Goal: Information Seeking & Learning: Find specific fact

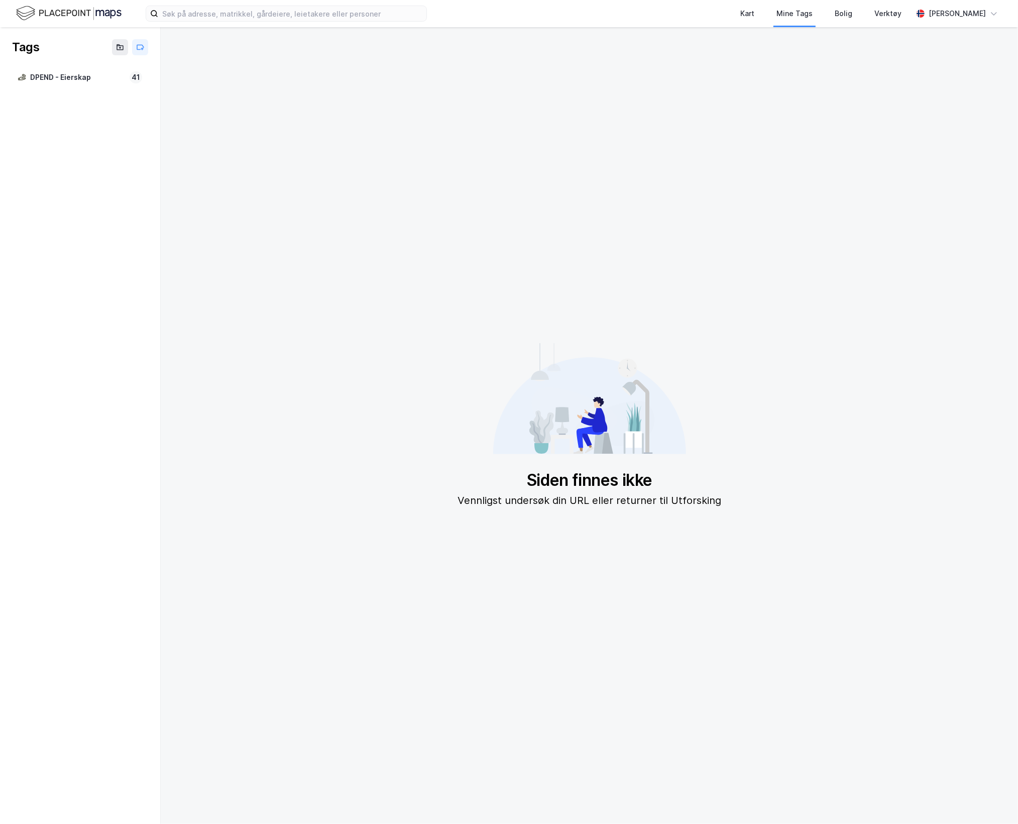
click at [66, 6] on img at bounding box center [68, 14] width 105 height 18
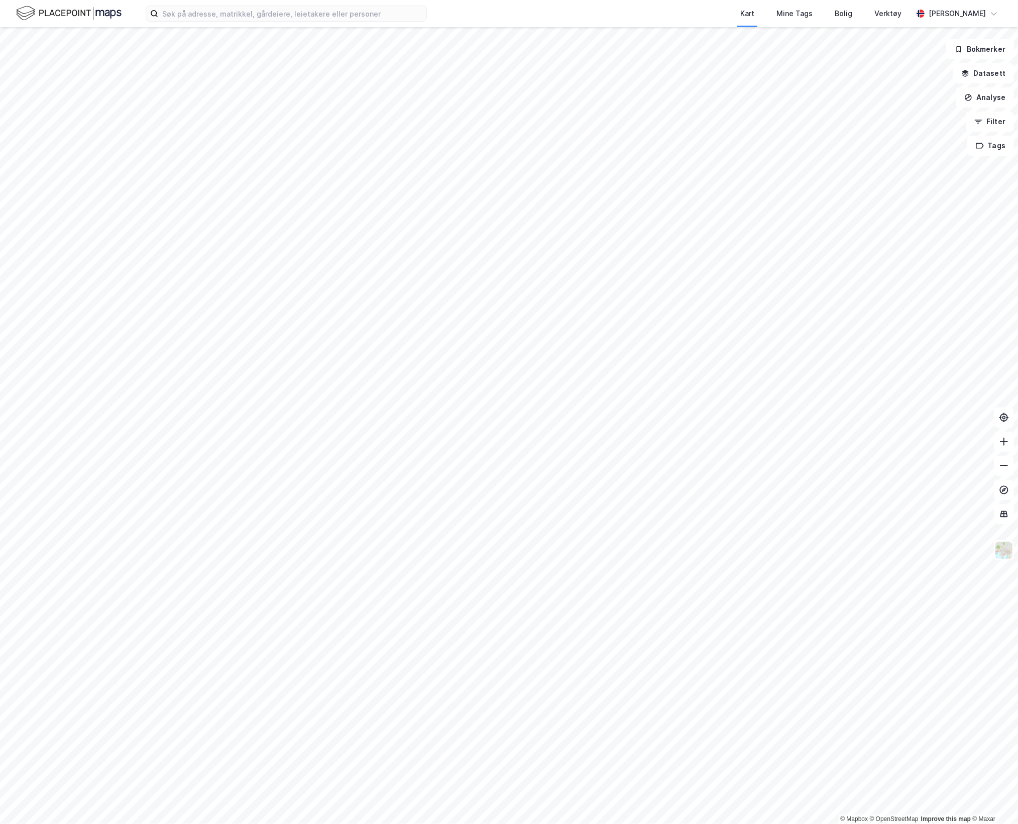
click at [58, 5] on img at bounding box center [68, 14] width 105 height 18
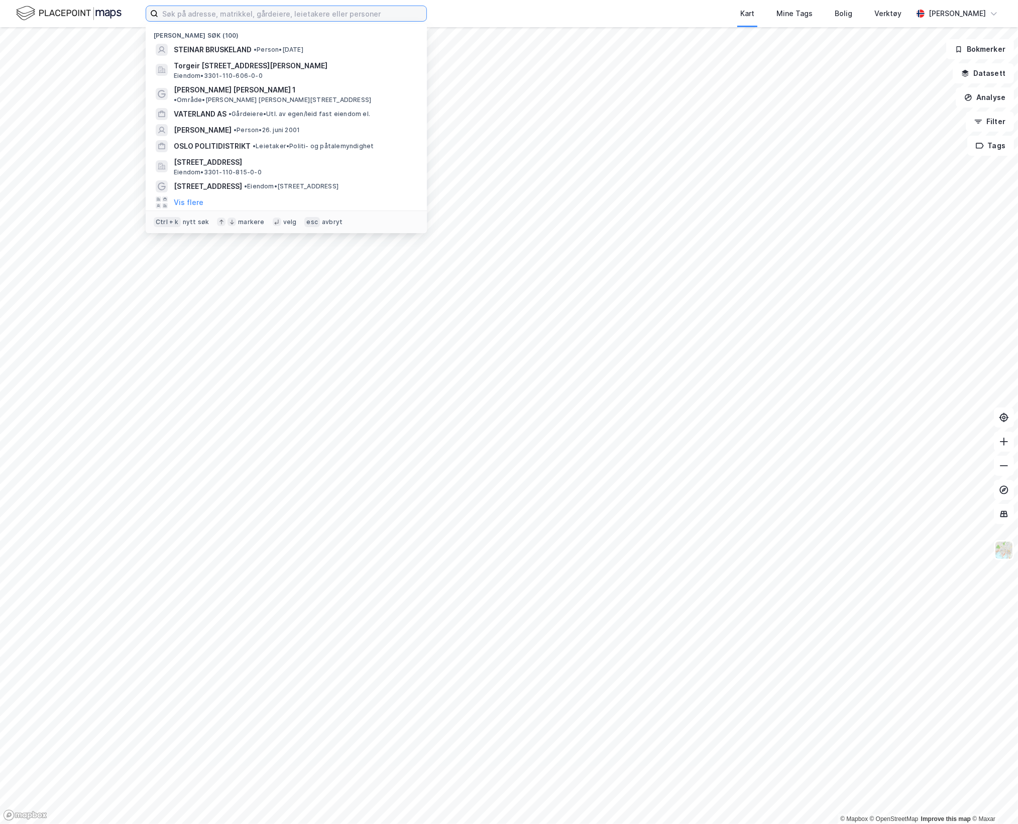
click at [278, 17] on input at bounding box center [292, 13] width 268 height 15
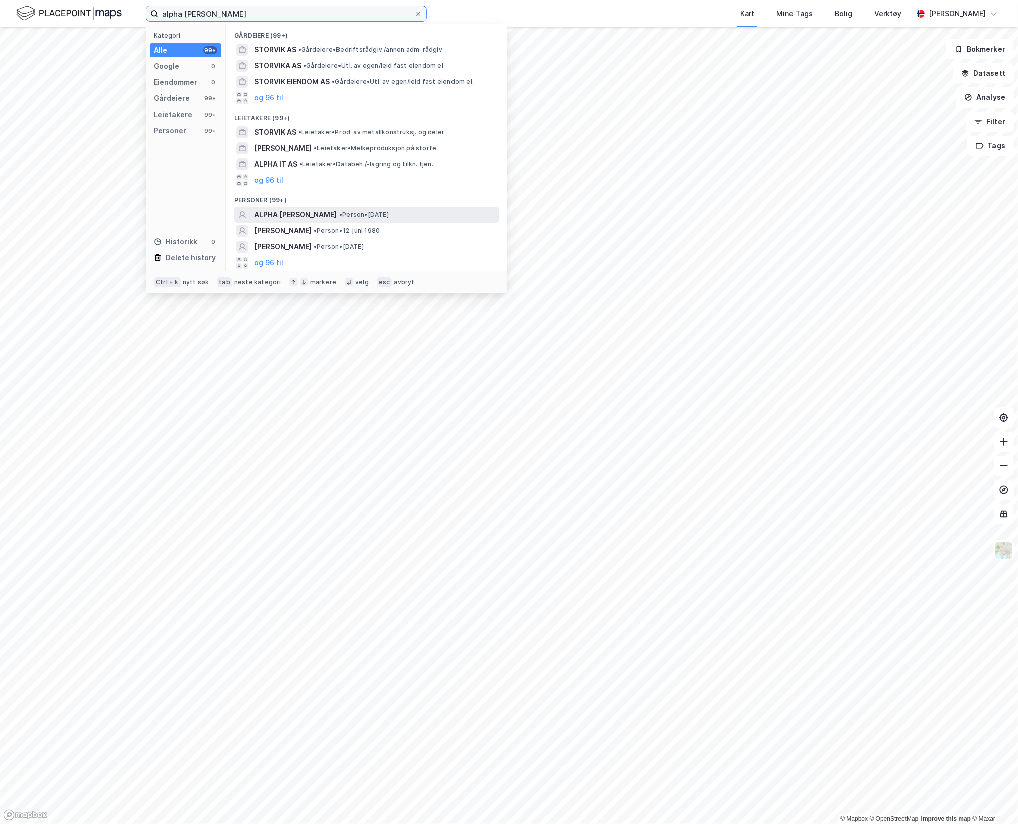
type input "alpha marie storvik"
click at [327, 216] on span "ALPHA MARIE BØE STORVIK" at bounding box center [295, 214] width 83 height 12
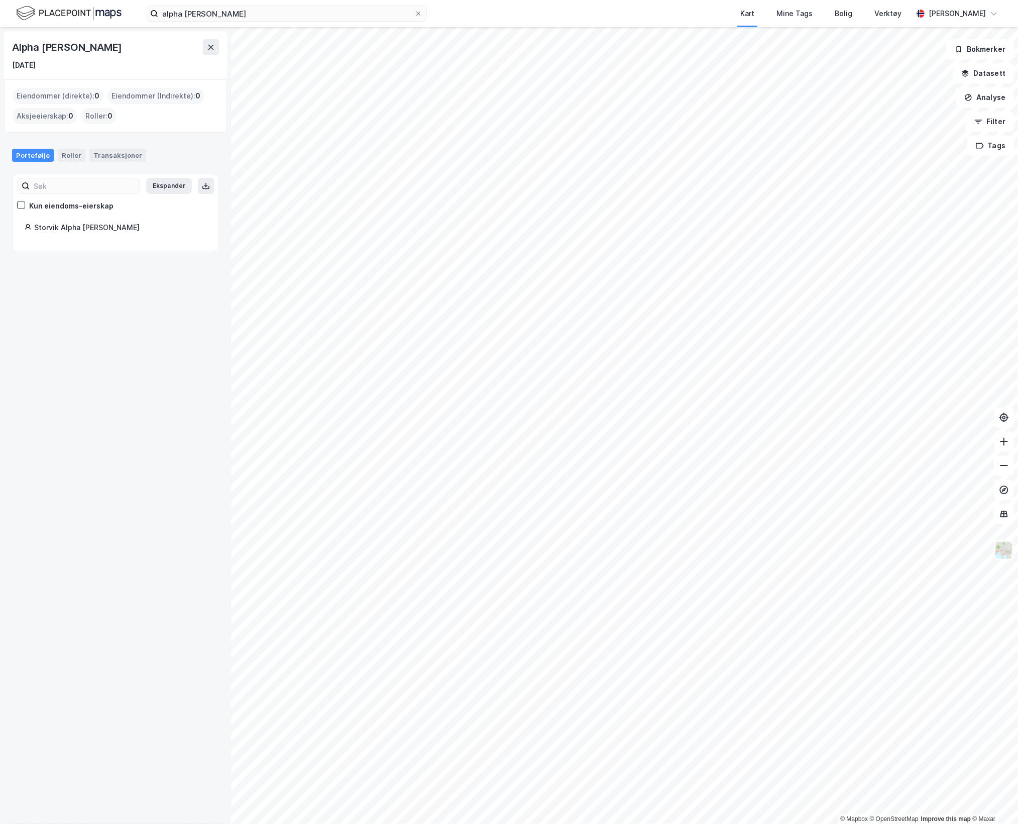
click at [97, 228] on div "Storvik Alpha Marie Bøe" at bounding box center [120, 227] width 172 height 12
click at [54, 11] on img at bounding box center [68, 14] width 105 height 18
